Goal: Information Seeking & Learning: Learn about a topic

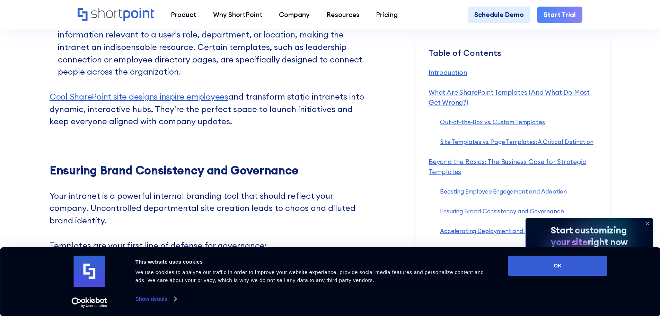
scroll to position [2668, 0]
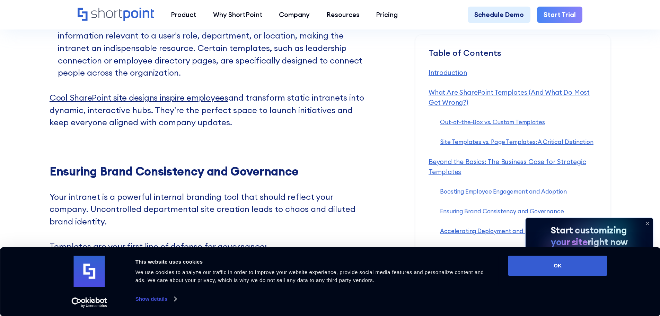
click at [200, 103] on link "Cool SharePoint site designs inspire employees" at bounding box center [139, 97] width 179 height 10
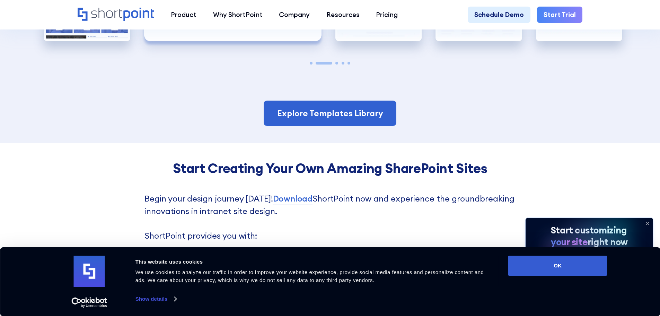
scroll to position [1663, 0]
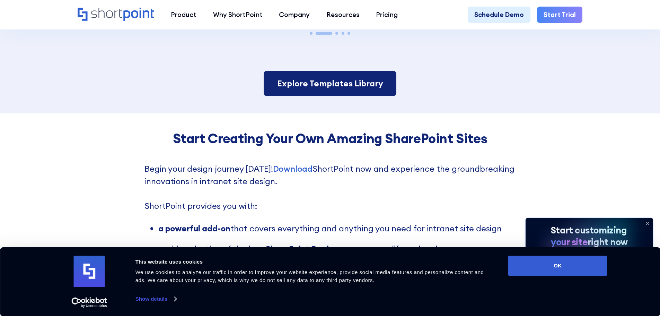
click at [353, 96] on link "Explore Templates Library" at bounding box center [330, 84] width 132 height 26
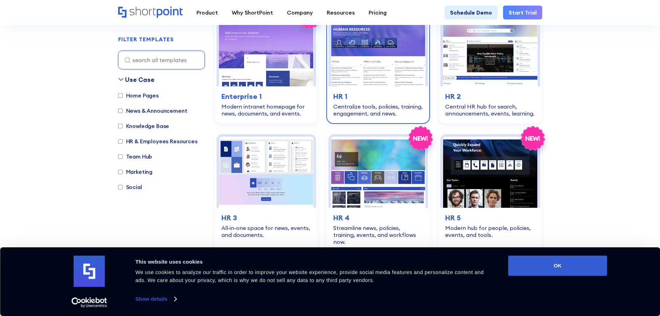
scroll to position [173, 0]
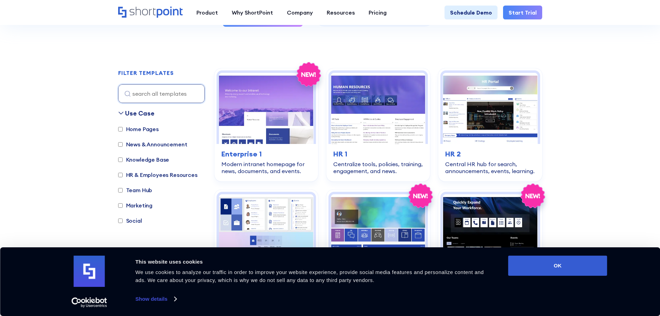
click at [142, 191] on label "Team Hub" at bounding box center [135, 190] width 34 height 8
click at [123, 191] on input "Team Hub" at bounding box center [120, 190] width 5 height 5
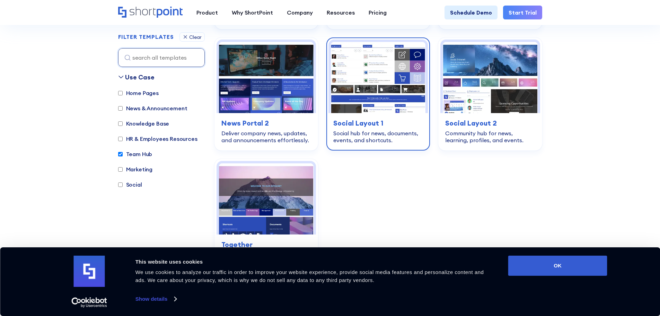
scroll to position [1142, 0]
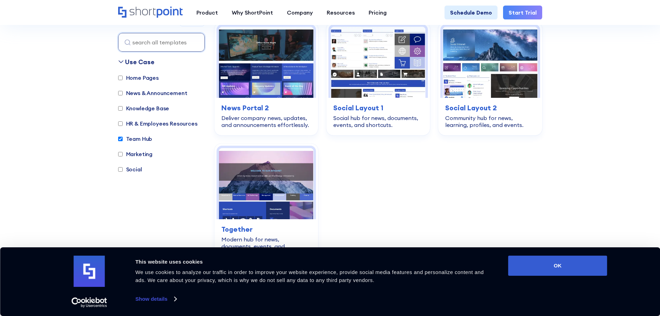
click at [119, 137] on input "Team Hub" at bounding box center [120, 139] width 5 height 5
checkbox input "false"
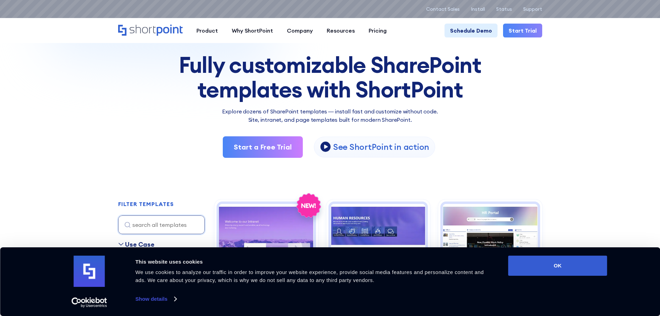
scroll to position [0, 0]
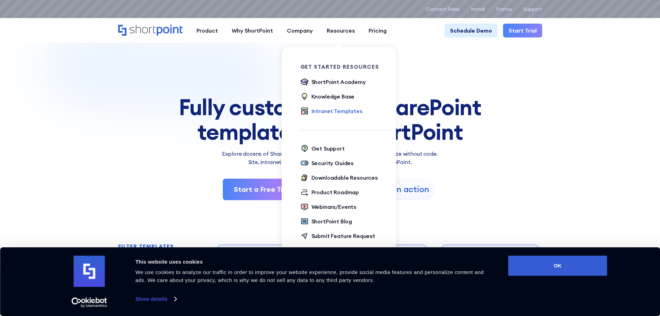
click at [335, 110] on div "Intranet Templates" at bounding box center [337, 111] width 51 height 8
